Goal: Task Accomplishment & Management: Complete application form

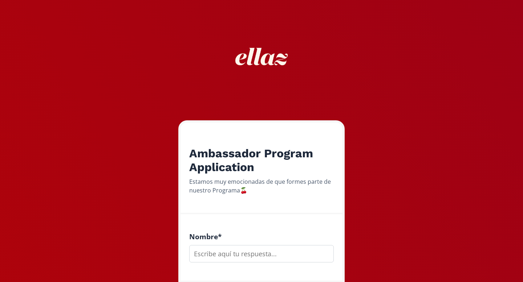
click at [219, 254] on input "text" at bounding box center [261, 253] width 144 height 17
type input "m"
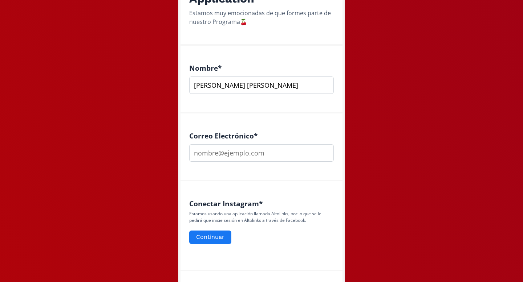
scroll to position [177, 0]
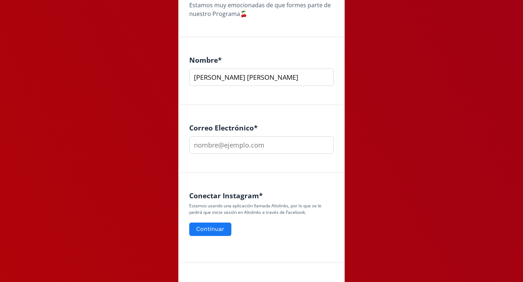
type input "[PERSON_NAME] [PERSON_NAME]"
click at [230, 145] on input "email" at bounding box center [261, 144] width 144 height 17
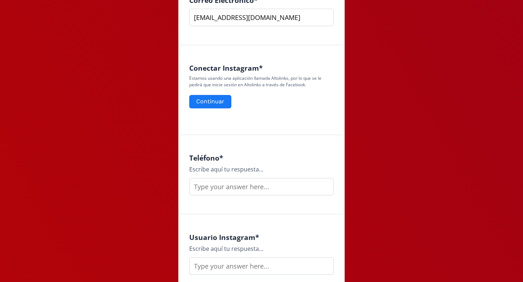
scroll to position [305, 0]
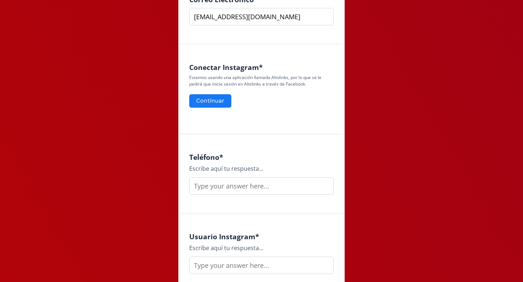
type input "[EMAIL_ADDRESS][DOMAIN_NAME]"
click at [223, 189] on input "text" at bounding box center [261, 185] width 144 height 17
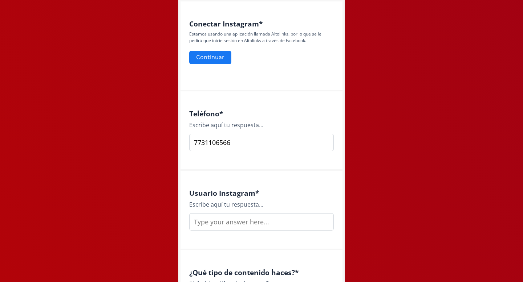
scroll to position [361, 0]
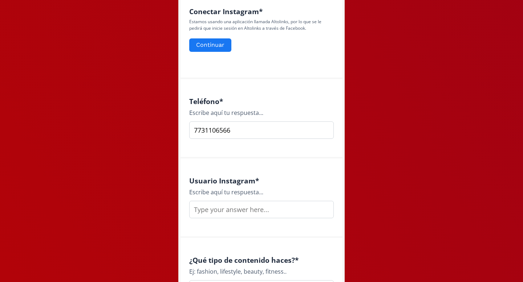
type input "7731106566"
click at [235, 210] on input "text" at bounding box center [261, 209] width 144 height 17
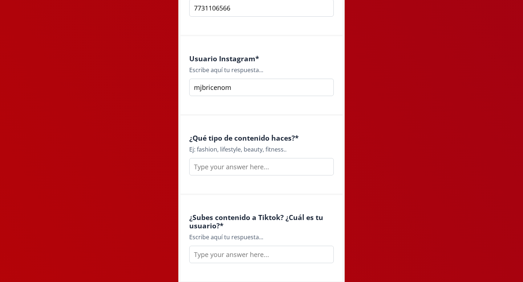
scroll to position [485, 0]
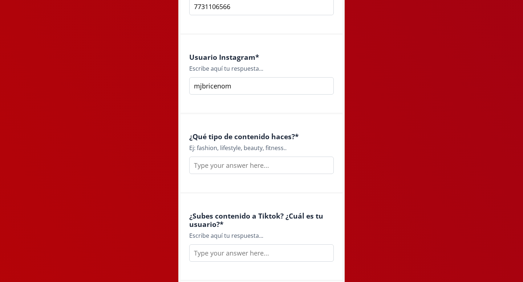
type input "mjbricenom"
click at [227, 167] on input "text" at bounding box center [261, 165] width 144 height 17
drag, startPoint x: 220, startPoint y: 147, endPoint x: 283, endPoint y: 148, distance: 63.2
click at [283, 148] on div "Ej: fashion, lifestyle, beauty, fitness.." at bounding box center [261, 148] width 144 height 9
copy div "lifestyle, beauty, fitness"
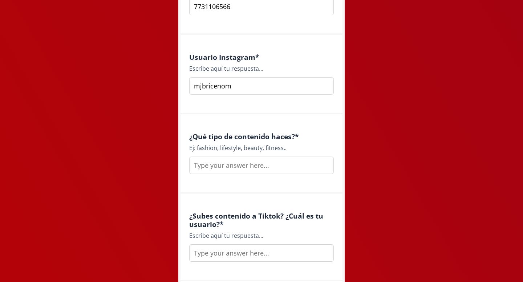
click at [229, 161] on input "text" at bounding box center [261, 165] width 144 height 17
paste input "lifestyle, beauty, fitness"
click at [240, 166] on input "lifestyle, beauty, fitness" at bounding box center [261, 165] width 144 height 17
click at [244, 166] on input "lifestyle, beauty, fitness" at bounding box center [261, 165] width 144 height 17
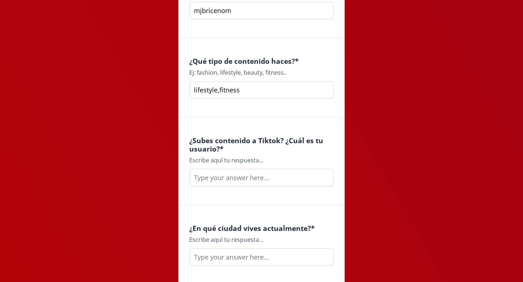
scroll to position [566, 0]
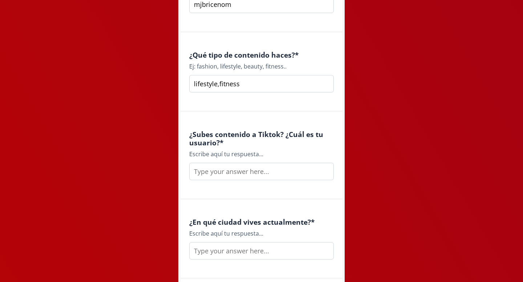
type input "lifestyle,fitness"
click at [226, 176] on input "text" at bounding box center [261, 171] width 144 height 17
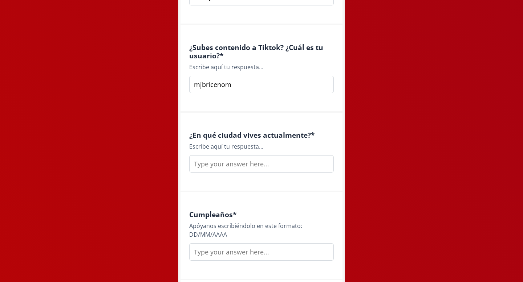
scroll to position [656, 0]
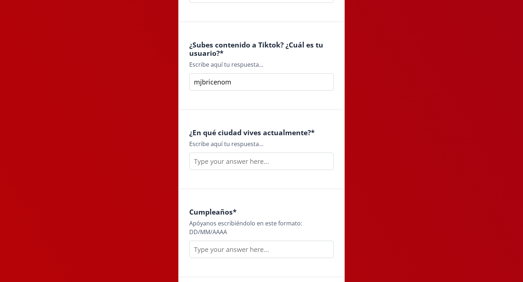
type input "mjbricenom"
click at [211, 163] on input "text" at bounding box center [261, 161] width 144 height 17
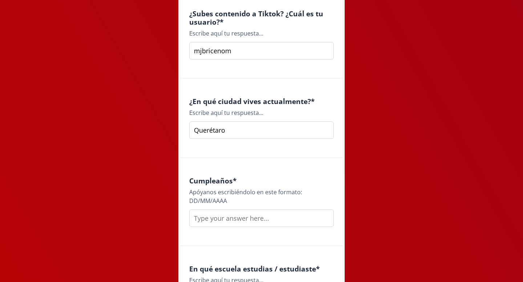
scroll to position [688, 0]
type input "Querétaro"
click at [220, 216] on input "text" at bounding box center [261, 217] width 144 height 17
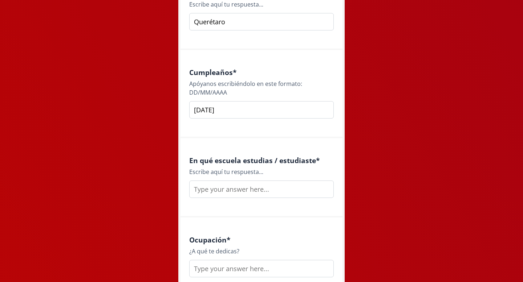
scroll to position [814, 0]
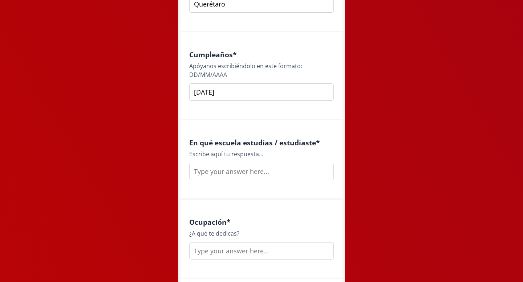
type input "[DATE]"
click at [225, 176] on input "text" at bounding box center [261, 171] width 144 height 17
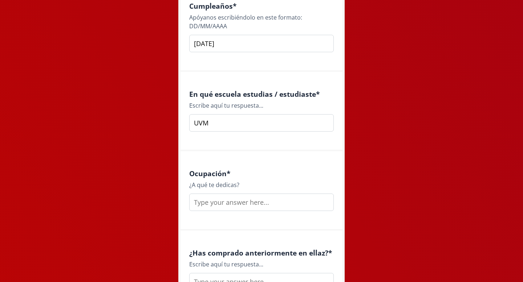
scroll to position [875, 0]
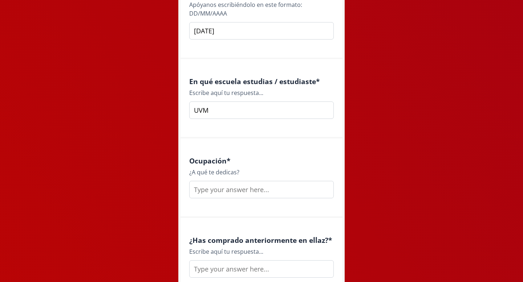
type input "UVM"
click at [224, 192] on input "text" at bounding box center [261, 189] width 144 height 17
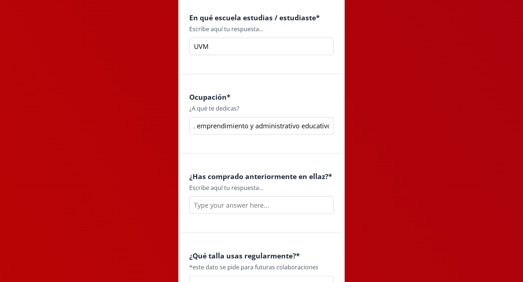
scroll to position [941, 0]
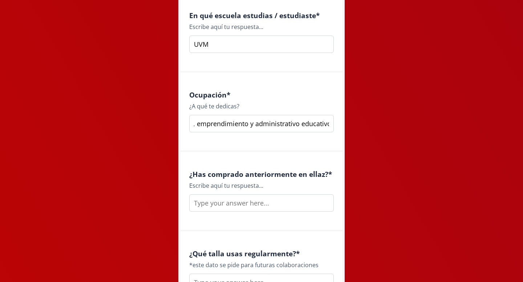
type input "Fitness coach, emprendimiento y administrativo educativo"
click at [230, 202] on input "text" at bounding box center [261, 202] width 144 height 17
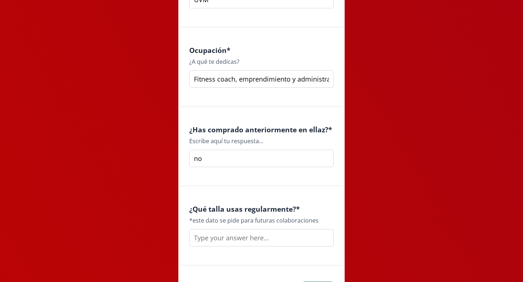
scroll to position [1042, 0]
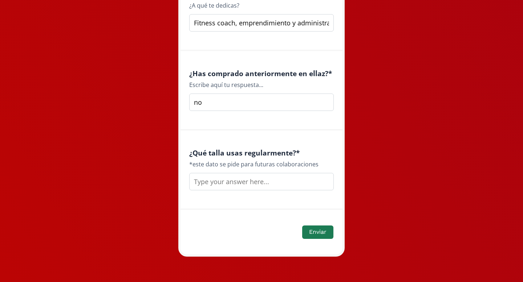
type input "no"
click at [224, 180] on input "text" at bounding box center [261, 181] width 144 height 17
type input "S/M"
click at [311, 230] on button "Enviar" at bounding box center [317, 233] width 33 height 16
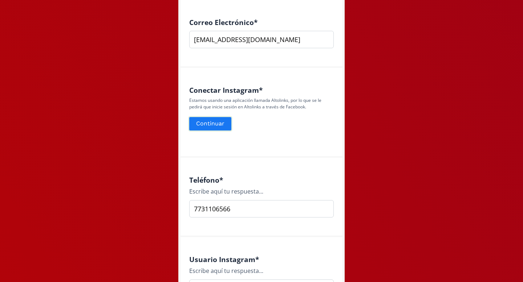
scroll to position [274, 0]
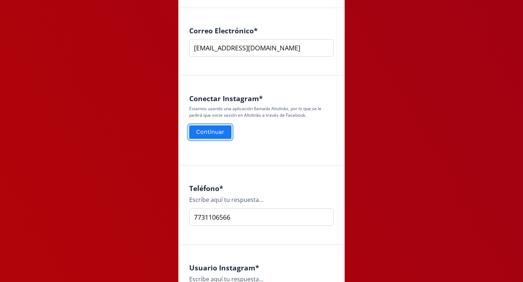
click at [213, 132] on button "Continuar" at bounding box center [210, 132] width 44 height 16
